Goal: Information Seeking & Learning: Learn about a topic

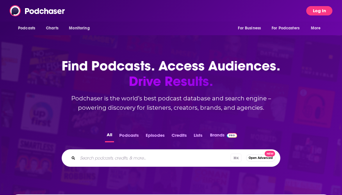
click at [318, 11] on button "Log In" at bounding box center [319, 10] width 26 height 9
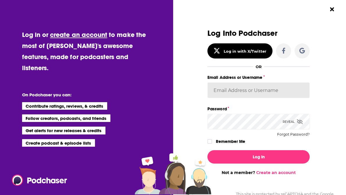
click at [249, 95] on input "Email Address or Username" at bounding box center [259, 90] width 102 height 16
type input "[PERSON_NAME][EMAIL_ADDRESS][PERSON_NAME][DOMAIN_NAME]"
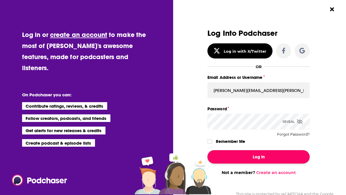
click at [250, 156] on button "Log In" at bounding box center [259, 156] width 102 height 13
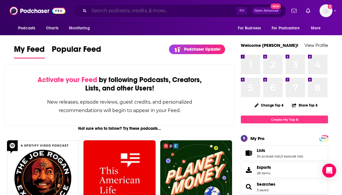
click at [149, 9] on input "Search podcasts, credits, & more..." at bounding box center [162, 10] width 147 height 9
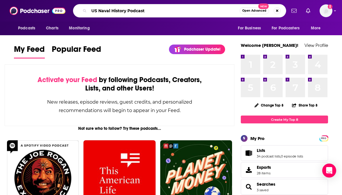
type input "US Naval History Podcast"
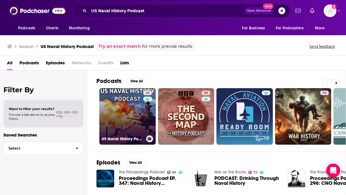
click at [113, 96] on link "44 US Naval History Podcast" at bounding box center [127, 116] width 56 height 56
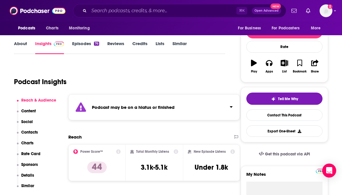
scroll to position [49, 0]
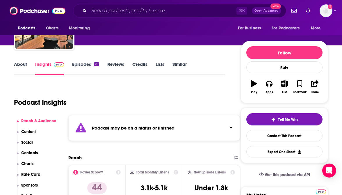
click at [81, 65] on link "Episodes 76" at bounding box center [85, 67] width 27 height 13
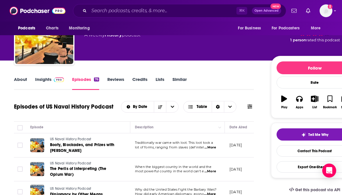
scroll to position [43, 0]
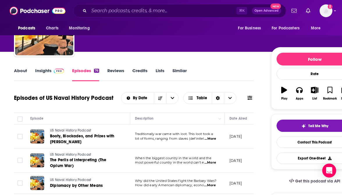
click at [45, 68] on link "Insights" at bounding box center [49, 74] width 29 height 13
